Goal: Task Accomplishment & Management: Use online tool/utility

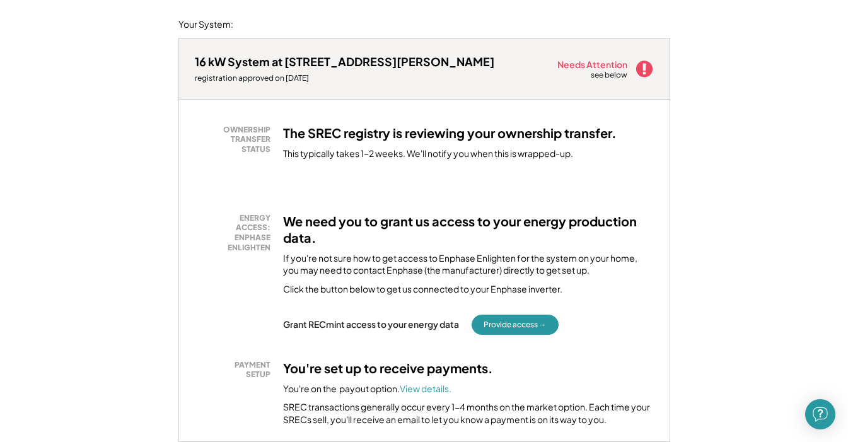
scroll to position [154, 0]
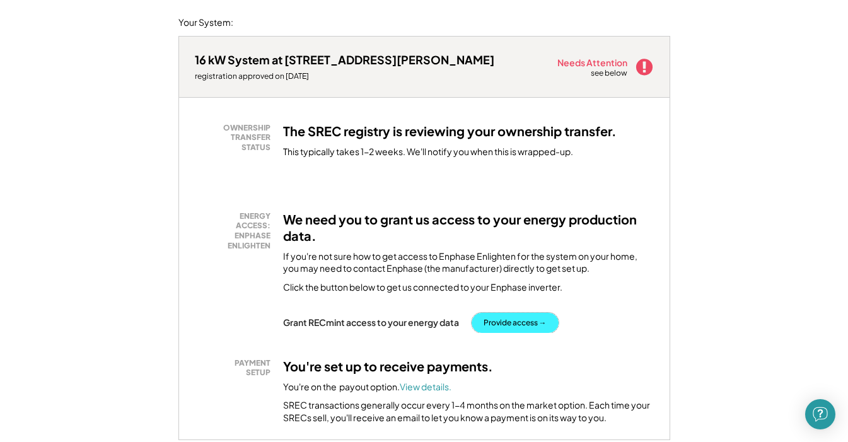
click at [521, 325] on button "Provide access →" at bounding box center [514, 323] width 87 height 20
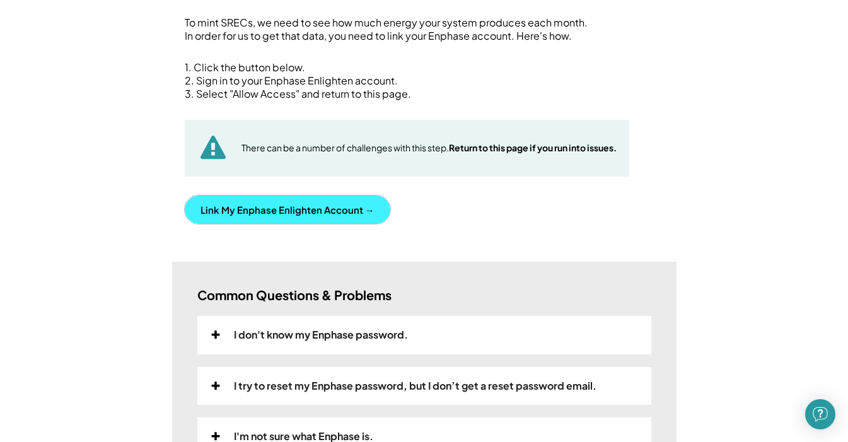
click at [367, 205] on button "Link My Enphase Enlighten Account →" at bounding box center [287, 209] width 205 height 28
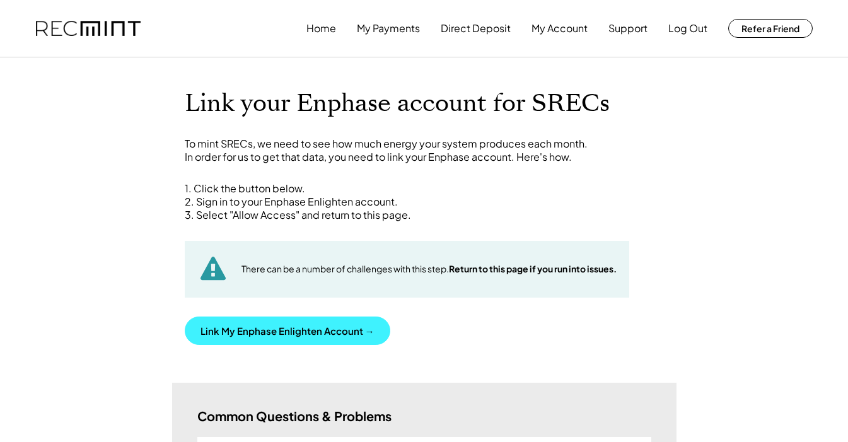
click at [304, 323] on button "Link My Enphase Enlighten Account →" at bounding box center [287, 330] width 205 height 28
